Goal: Task Accomplishment & Management: Manage account settings

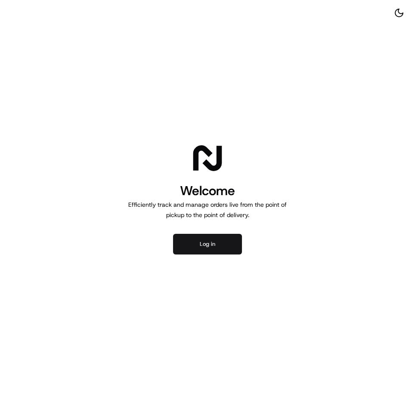
click at [215, 239] on button "Log in" at bounding box center [207, 244] width 69 height 21
